Goal: Task Accomplishment & Management: Use online tool/utility

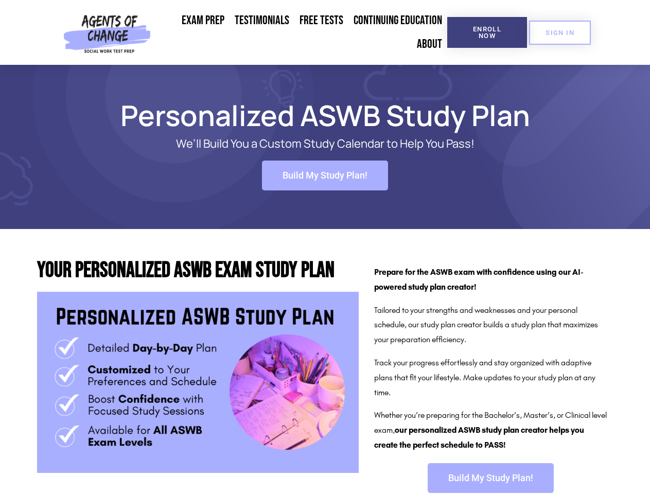
click at [487, 32] on span "Enroll Now" at bounding box center [487, 32] width 47 height 13
click at [560, 32] on span "SIGN IN" at bounding box center [560, 32] width 29 height 7
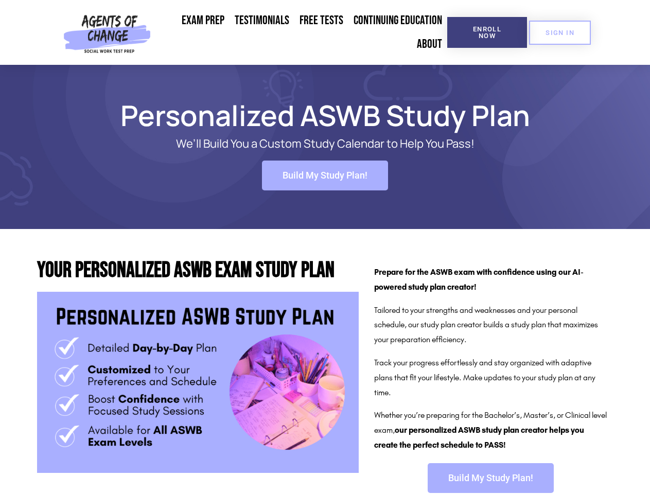
click at [325, 176] on span "Build My Study Plan!" at bounding box center [325, 175] width 85 height 9
click at [490, 478] on span "Build My Study Plan!" at bounding box center [490, 478] width 85 height 9
